Goal: Task Accomplishment & Management: Use online tool/utility

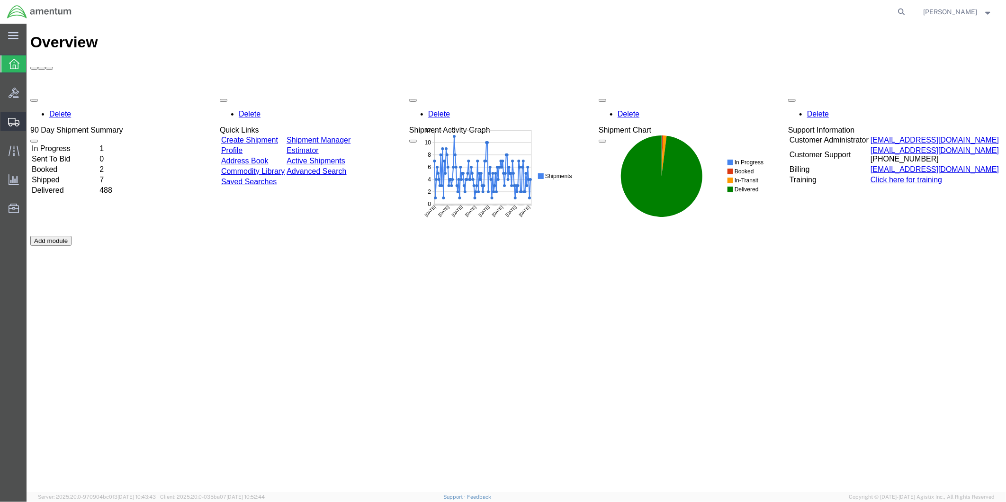
click at [0, 0] on span "Create from Template" at bounding box center [0, 0] width 0 height 0
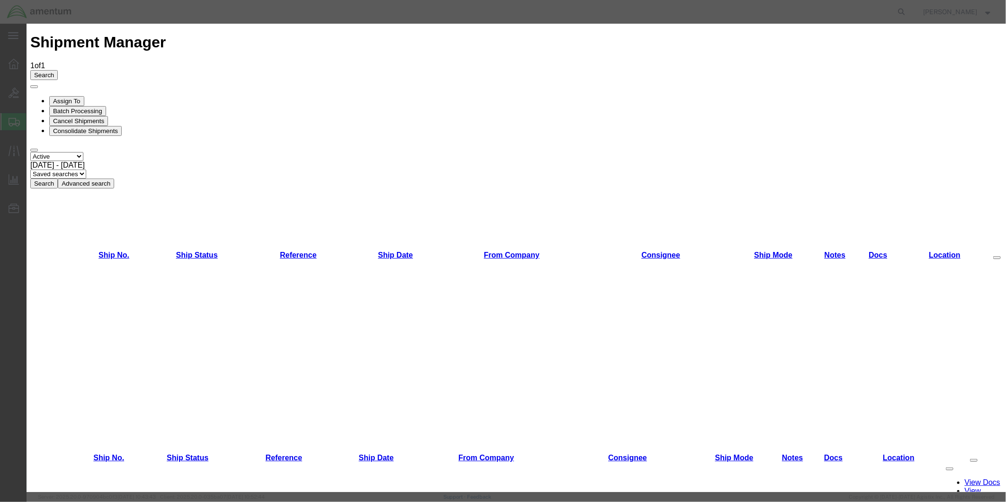
scroll to position [414, 0]
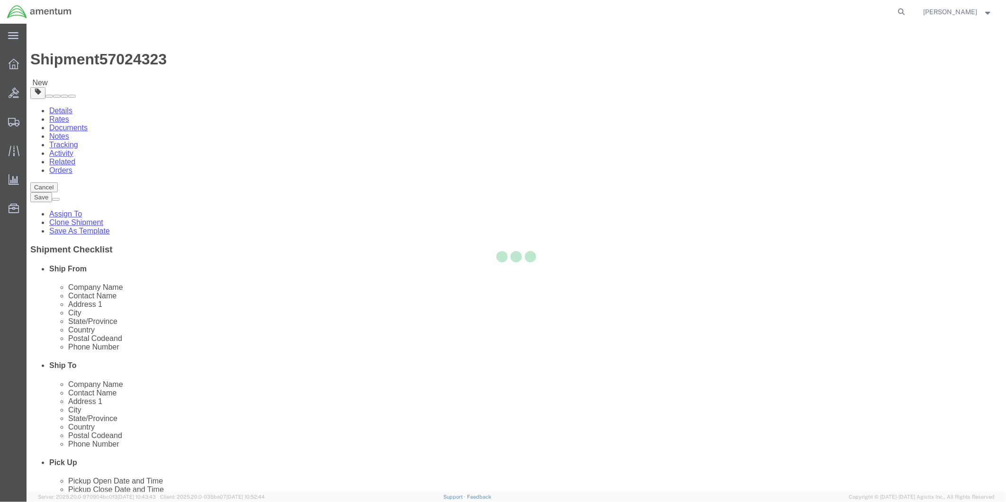
select select "49951"
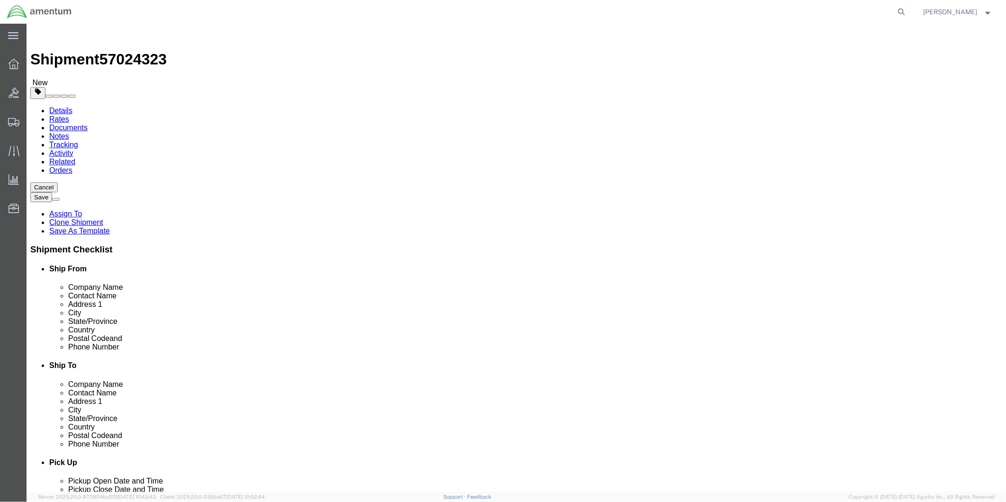
scroll to position [1948, 0]
select select "49914"
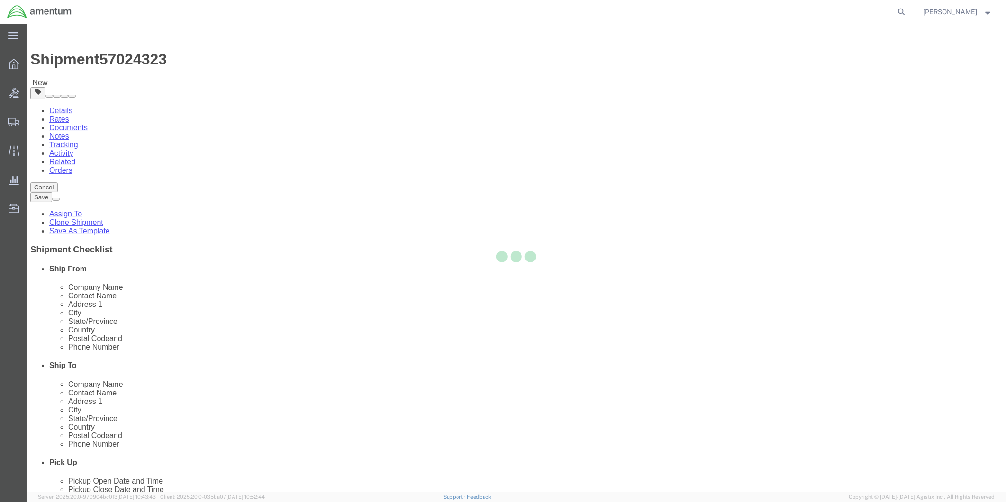
type input "76904"
type input "[PHONE_NUMBER]"
type input "[PERSON_NAME][EMAIL_ADDRESS][PERSON_NAME][DOMAIN_NAME]"
checkbox input "true"
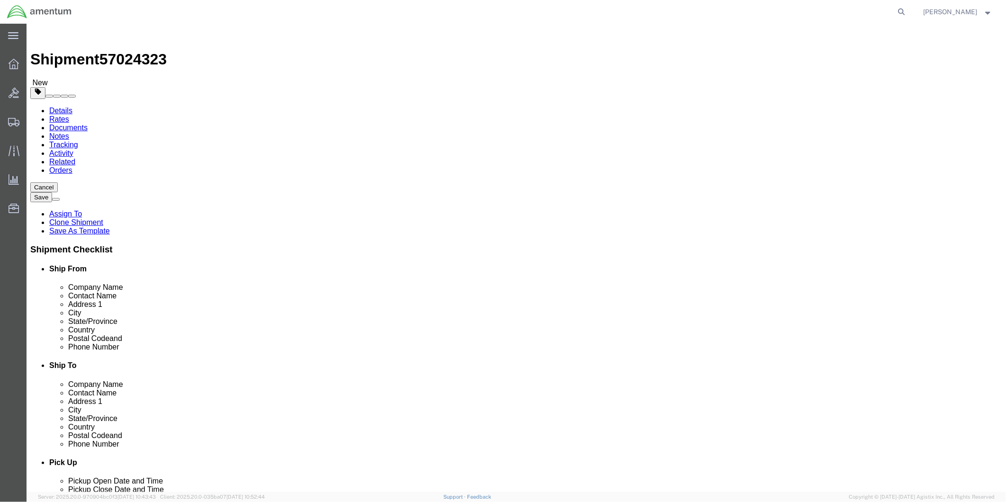
select select "[GEOGRAPHIC_DATA]"
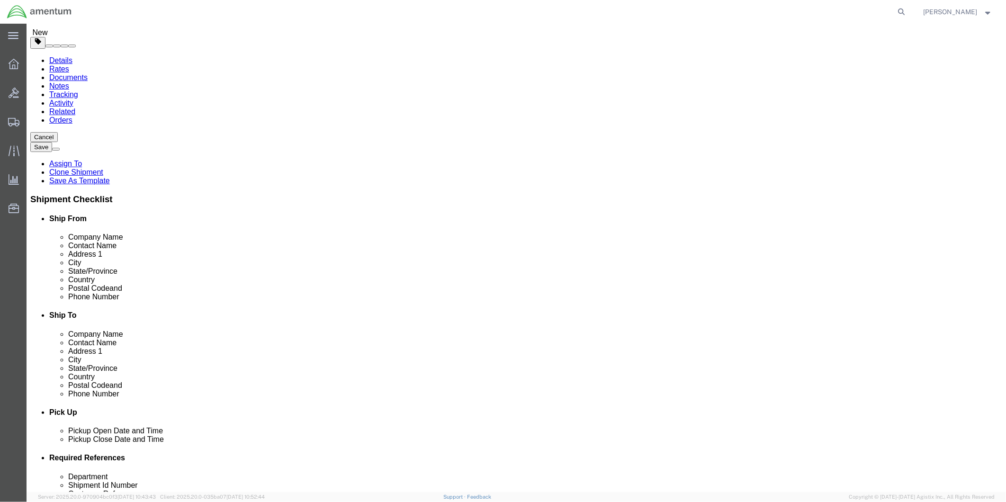
scroll to position [158, 0]
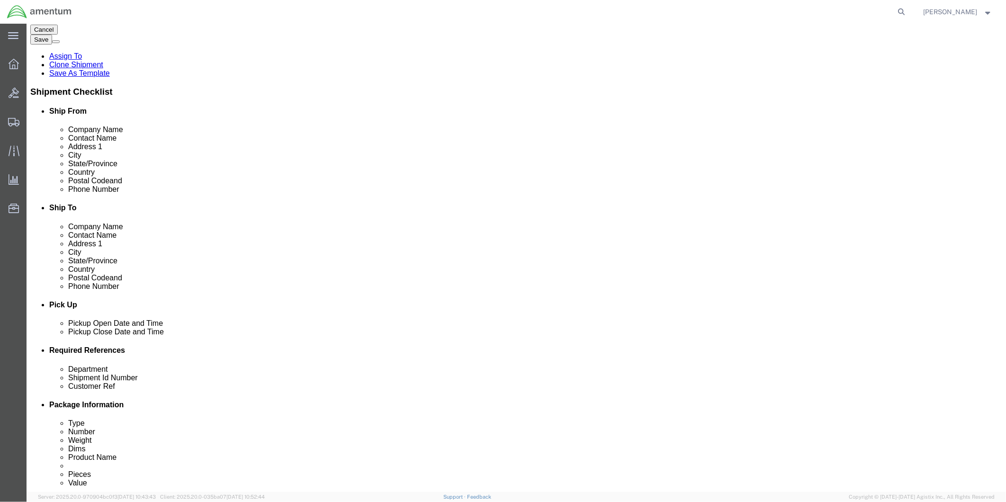
click div "[DATE] 10:48 AM"
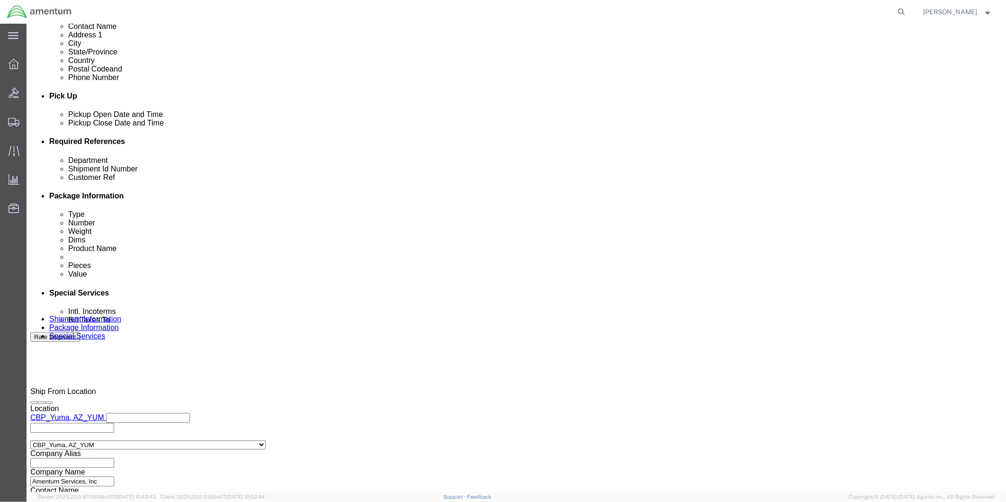
type input "2:00 PM"
click button "Apply"
click div "[DATE] 5:30 PM"
type input "4:30 PM"
click button "Apply"
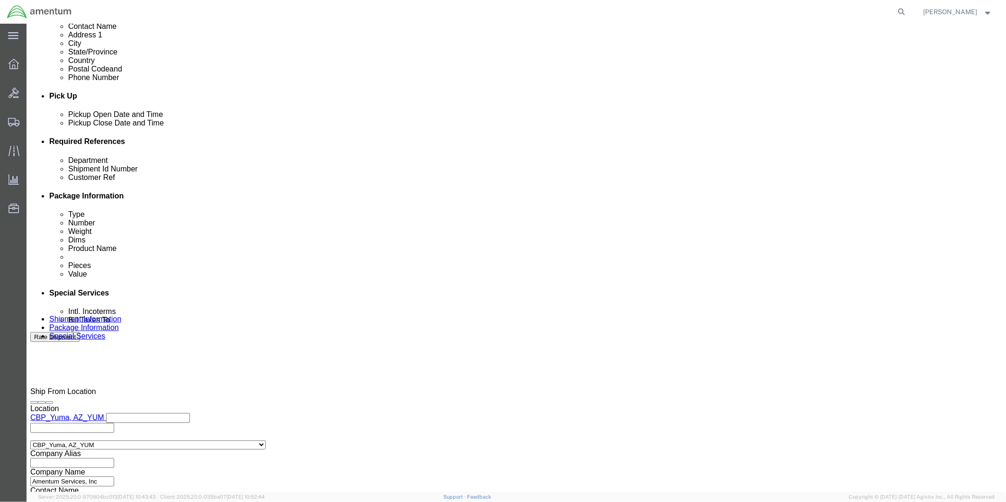
click div
click input "6:30 PM"
type input "9:00 AM"
click button "Apply"
click div
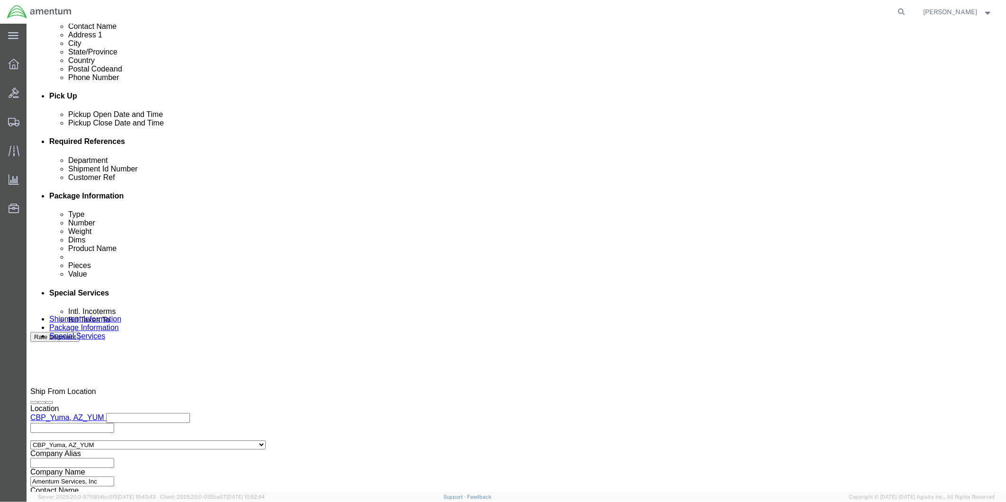
type input "12:00 PM"
click button "Apply"
click input "text"
type input "517-0083373"
click input "text"
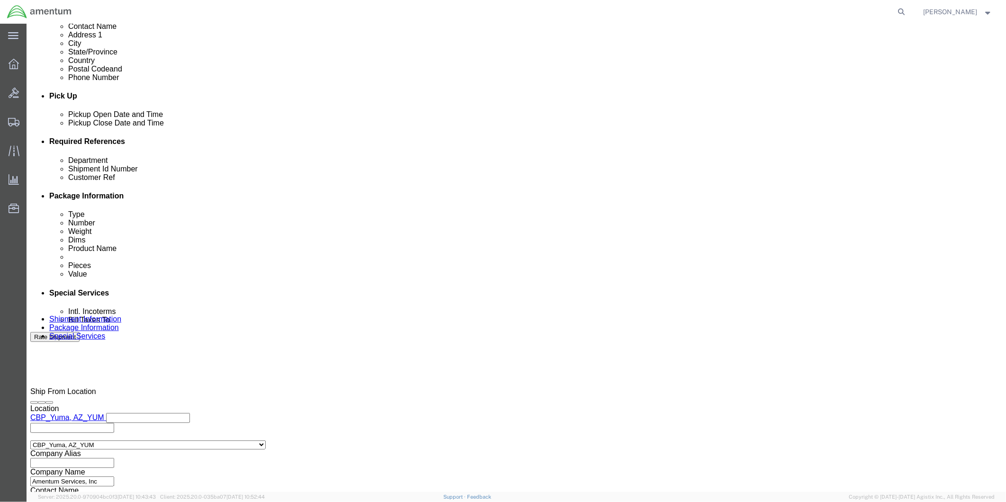
type input "517-008373"
click input "517-0083373"
type input "517-008373"
click div "517-008373"
click button "Continue"
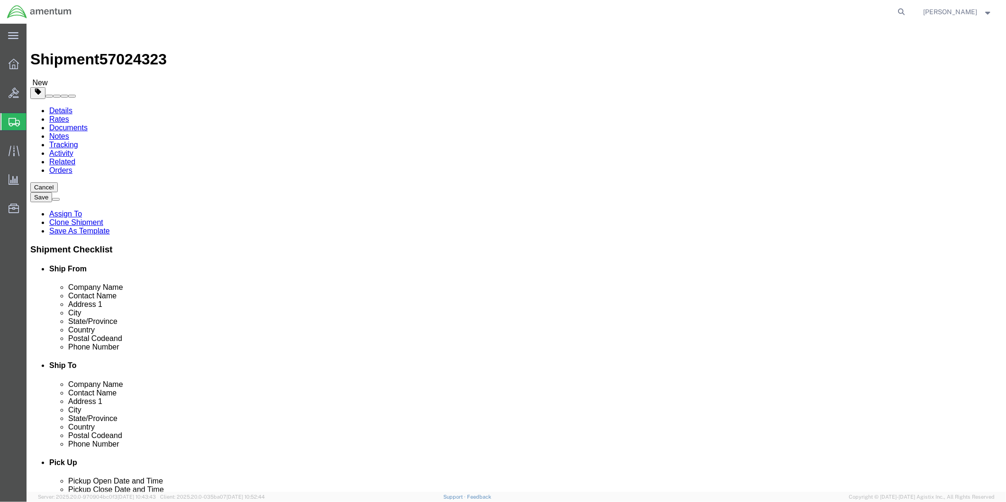
click select "Select BCK Boxes Bale(s) Basket(s) Bolt(s) Bottle(s) Buckets Bulk Bundle(s) Can…"
select select "SBX"
click select "Select BCK Boxes Bale(s) Basket(s) Bolt(s) Bottle(s) Buckets Bulk Bundle(s) Can…"
type input "12.25"
type input "11.00"
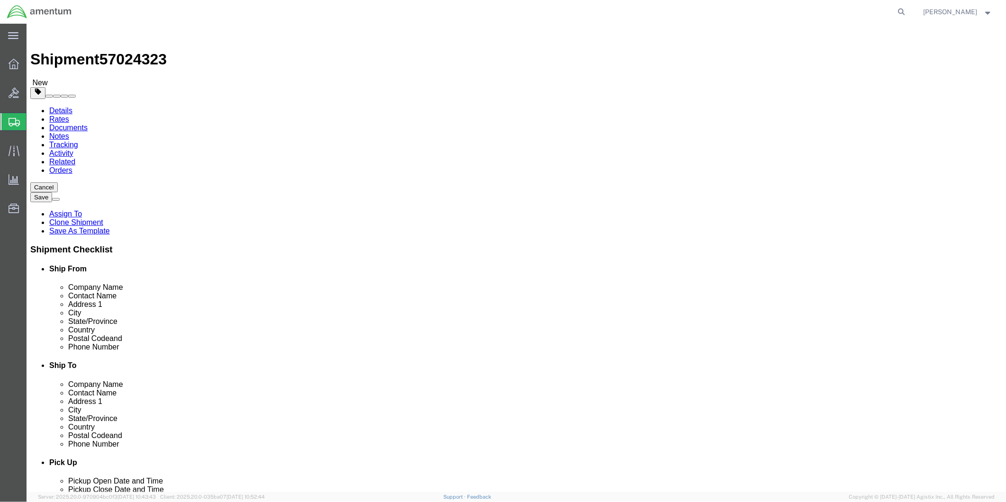
type input "1.50"
drag, startPoint x: 166, startPoint y: 222, endPoint x: 136, endPoint y: 219, distance: 30.0
click div "Weight 0.00 Select kgs lbs Ship. t°"
type input "1"
click link "Add Content"
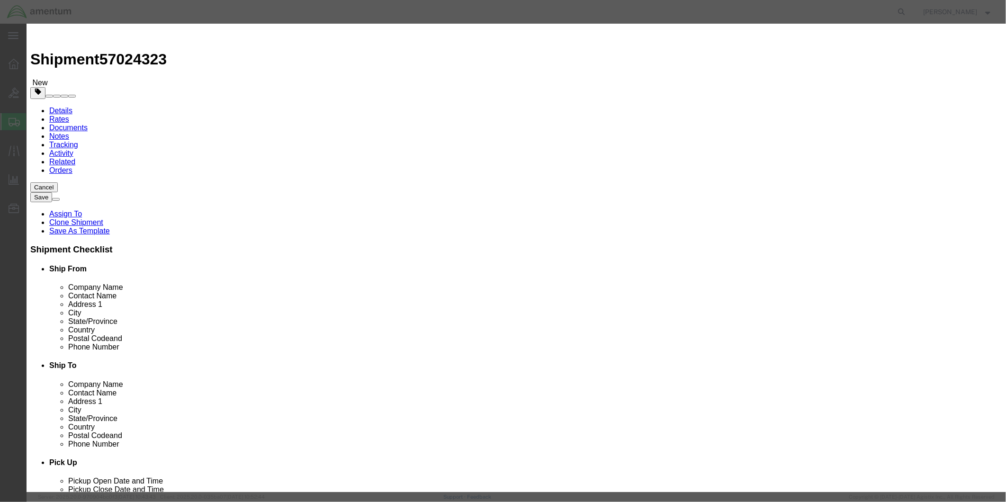
click input "text"
type input "UNION, SWIVEL"
click input "0"
drag, startPoint x: 333, startPoint y: 89, endPoint x: 328, endPoint y: 90, distance: 4.8
click input "0"
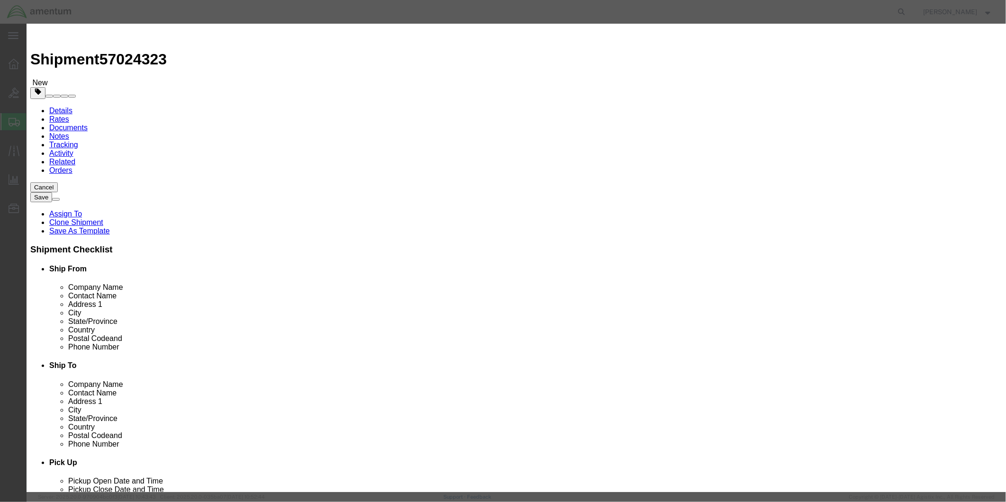
type input "1"
click input "text"
type input "884.52"
drag, startPoint x: 393, startPoint y: 75, endPoint x: 329, endPoint y: 72, distance: 64.0
click input "UNION, SWIVEL"
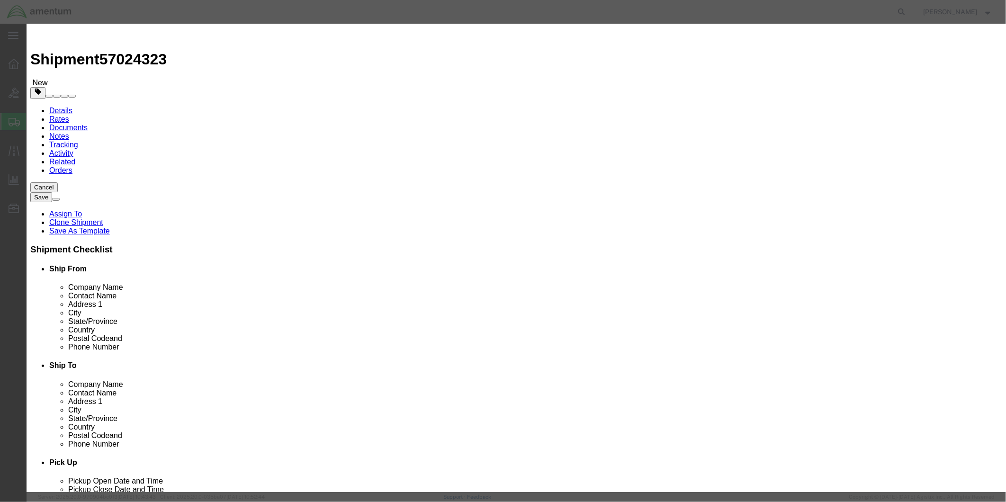
click textarea
paste textarea "UNION, SWIVEL"
type textarea "UNION, SWIVEL"
click button "Save & Close"
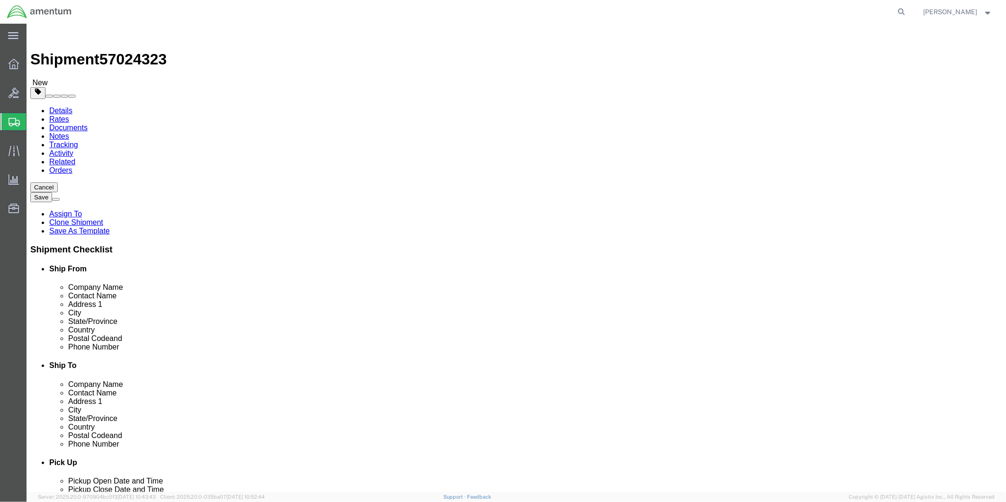
click button "Rate Shipment"
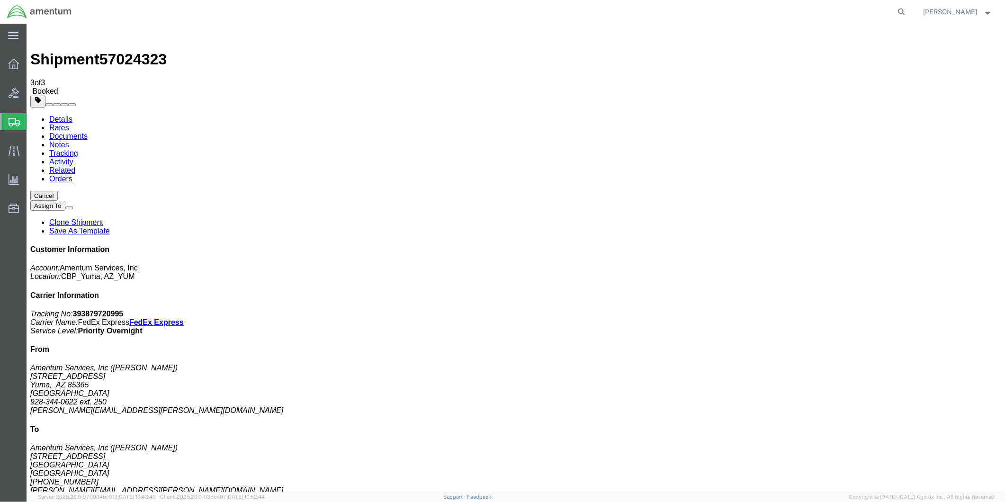
drag, startPoint x: 502, startPoint y: 150, endPoint x: 495, endPoint y: 173, distance: 24.1
click at [60, 115] on link "Details" at bounding box center [60, 119] width 23 height 8
click link "Schedule pickup request"
